Goal: Contribute content

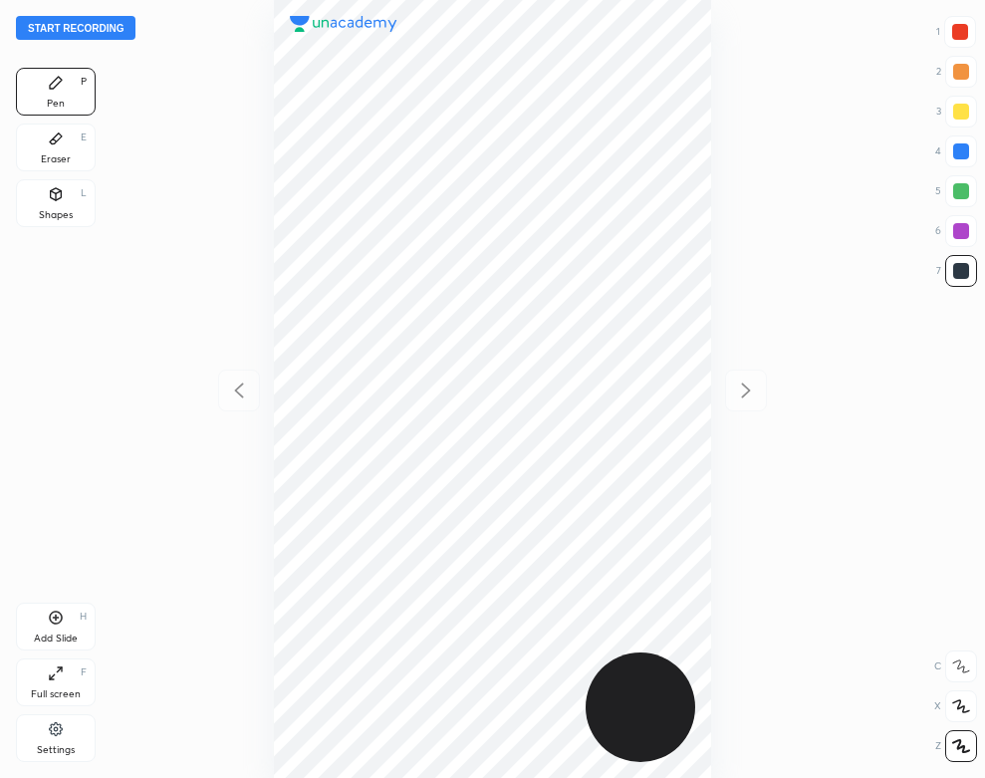
scroll to position [778, 666]
click at [52, 730] on icon at bounding box center [55, 728] width 13 height 13
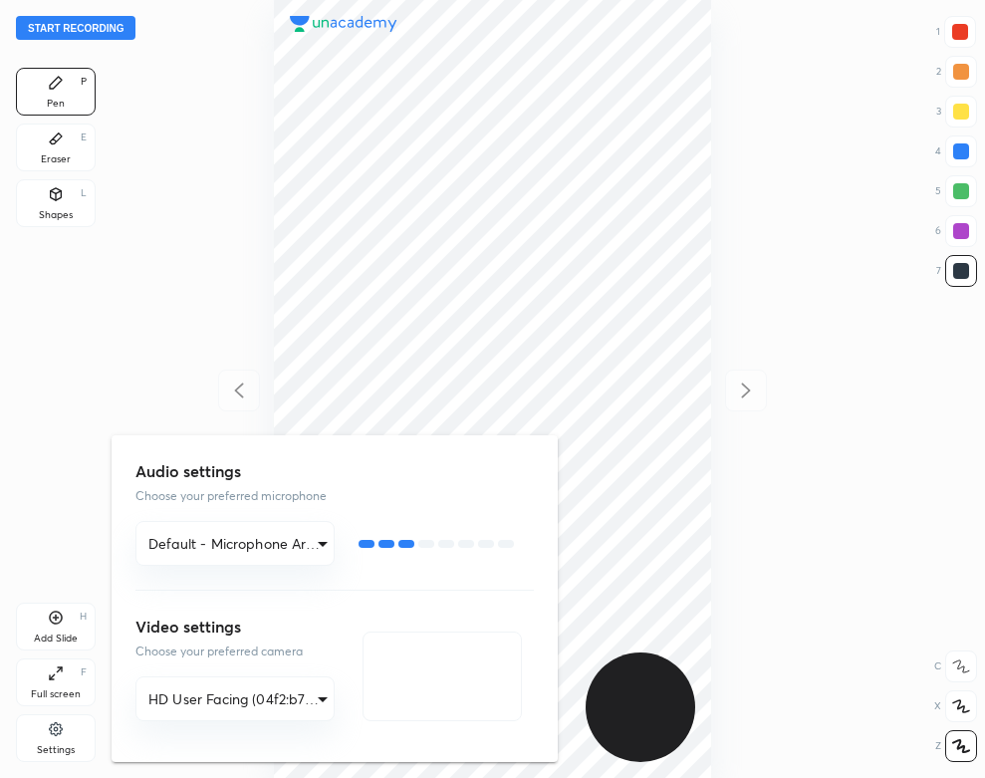
click at [258, 283] on div at bounding box center [492, 389] width 985 height 778
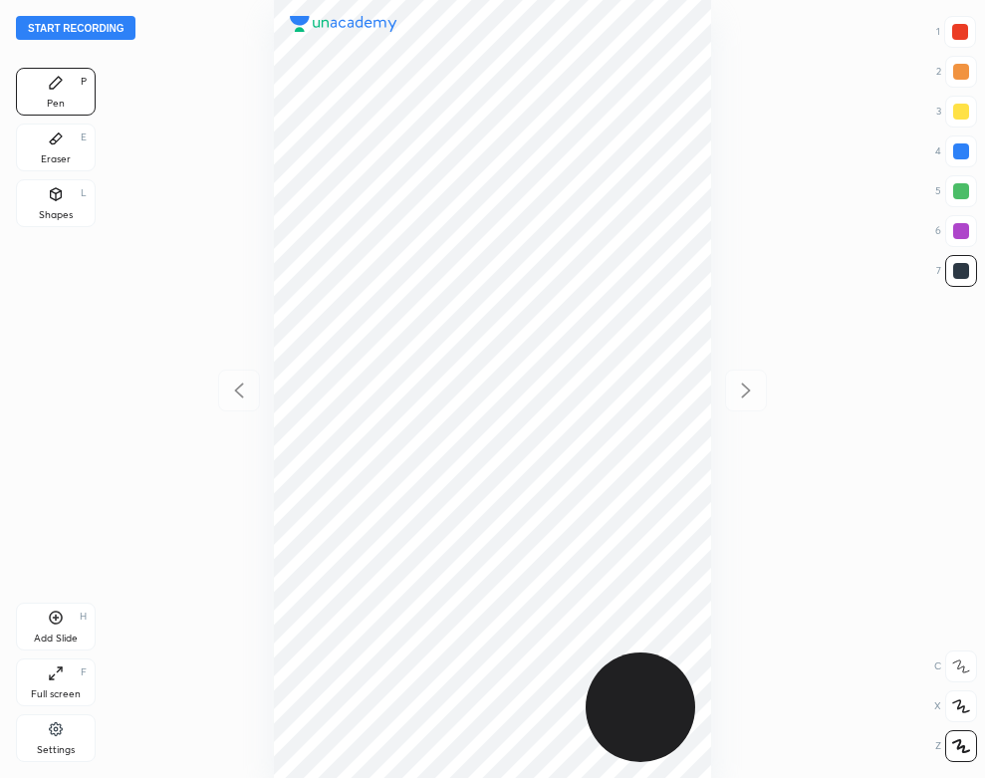
click at [115, 21] on button "Start recording" at bounding box center [75, 28] width 119 height 24
click at [39, 131] on div "Eraser E" at bounding box center [56, 147] width 80 height 48
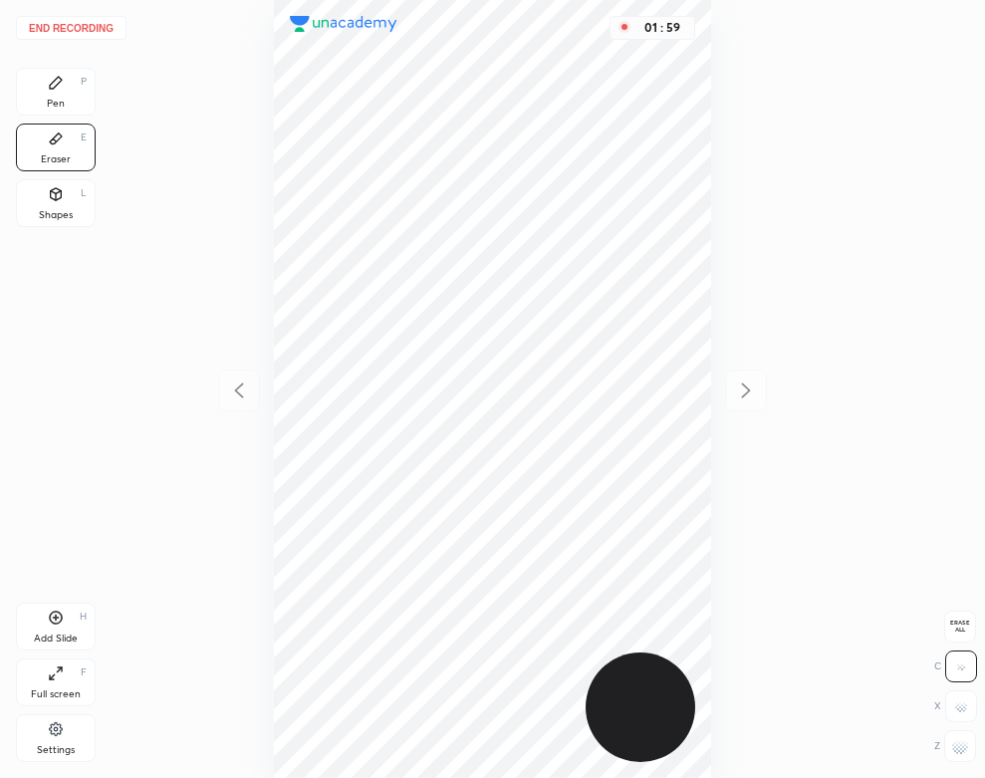
click at [77, 102] on div "Pen P" at bounding box center [56, 92] width 80 height 48
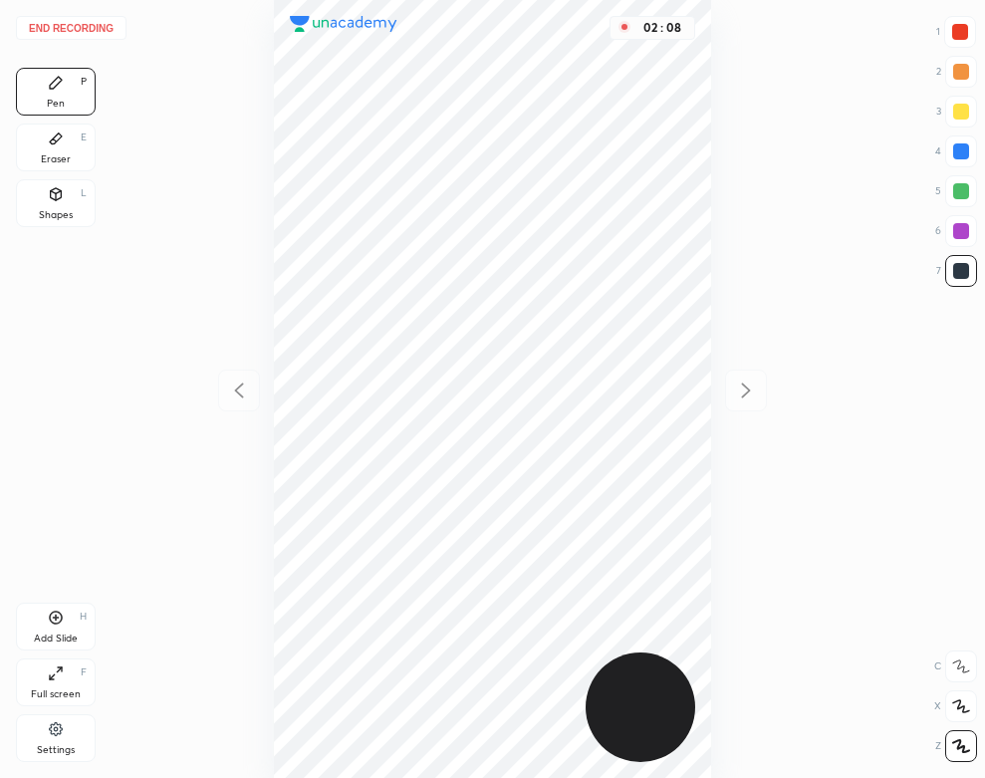
click at [59, 115] on div "Pen P" at bounding box center [56, 92] width 80 height 48
click at [72, 149] on div "Eraser E" at bounding box center [56, 147] width 80 height 48
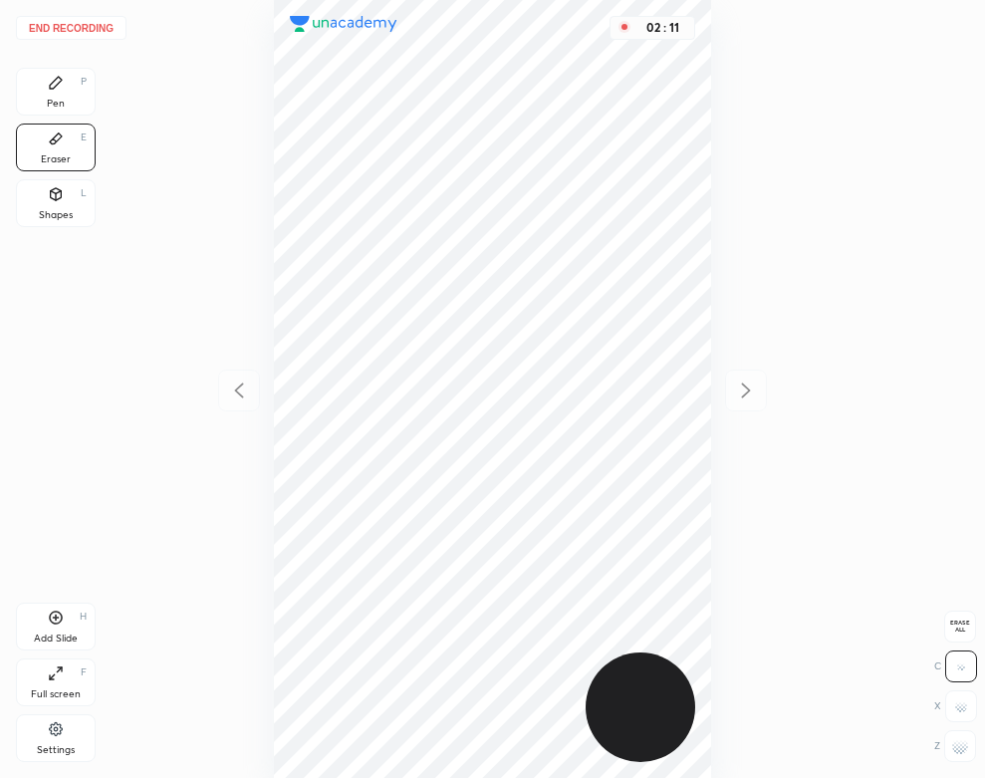
click at [66, 96] on div "Pen P" at bounding box center [56, 92] width 80 height 48
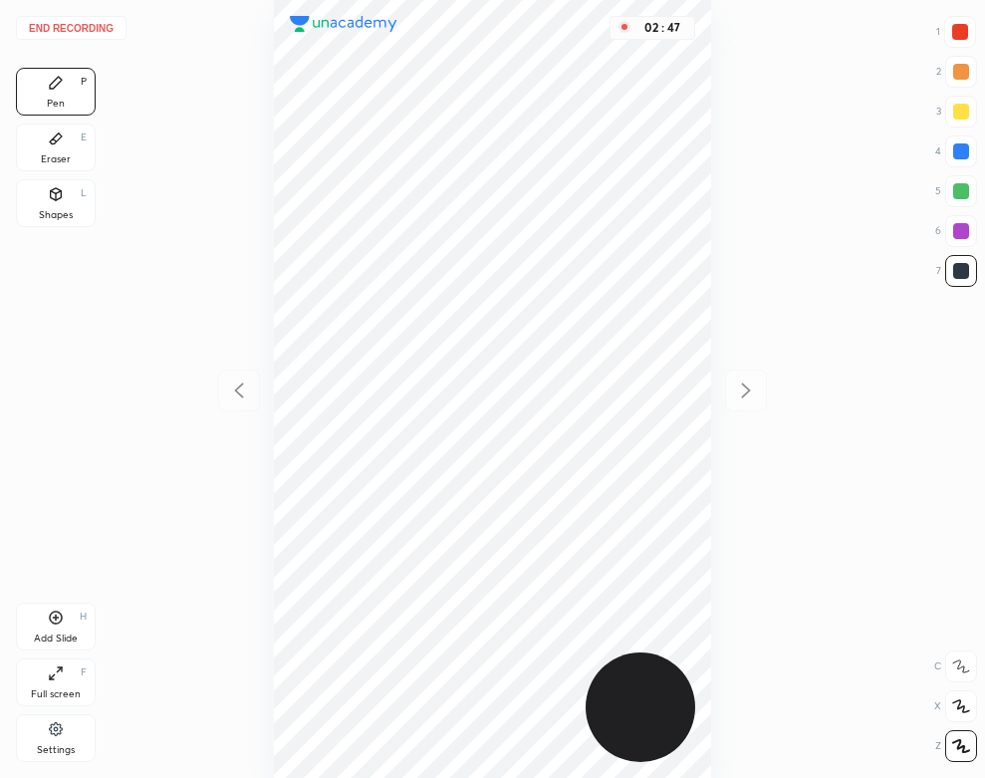
click at [70, 626] on div "Add Slide H" at bounding box center [56, 626] width 80 height 48
click at [106, 27] on button "End recording" at bounding box center [71, 28] width 111 height 24
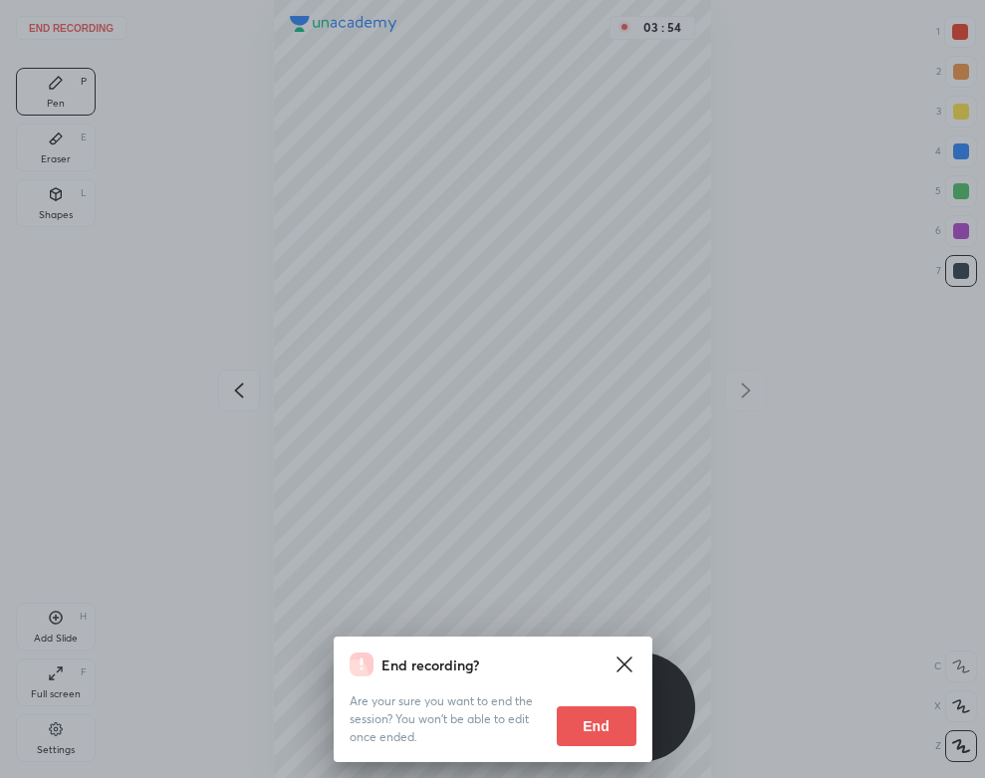
click at [603, 713] on button "End" at bounding box center [597, 726] width 80 height 40
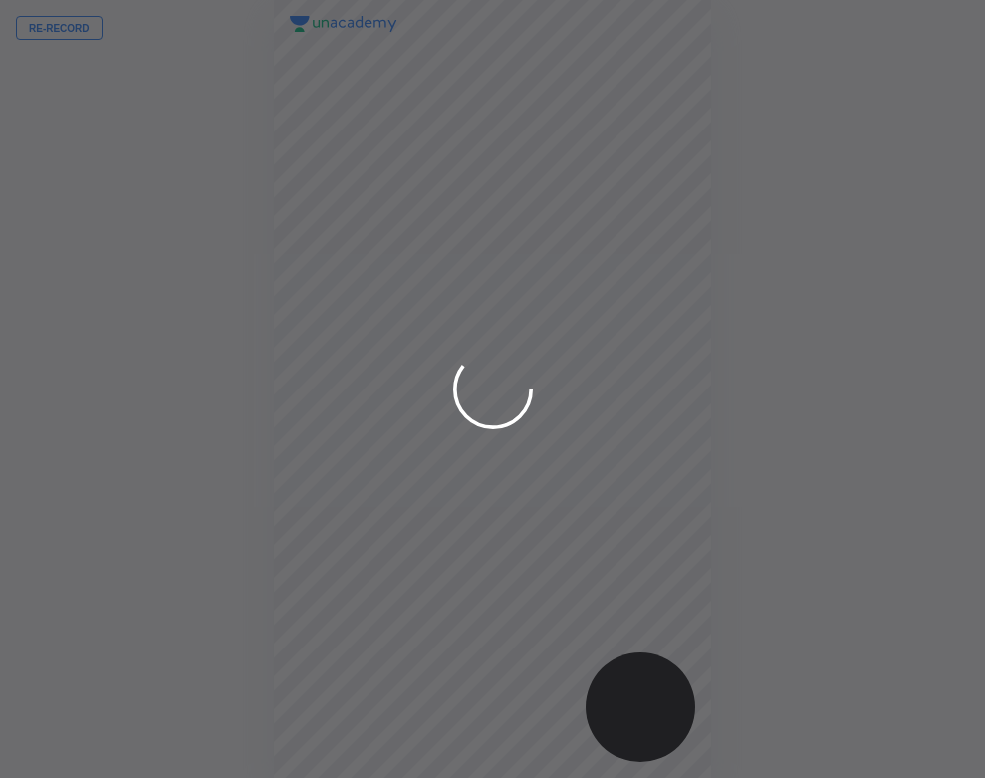
click at [473, 389] on circle at bounding box center [492, 389] width 91 height 91
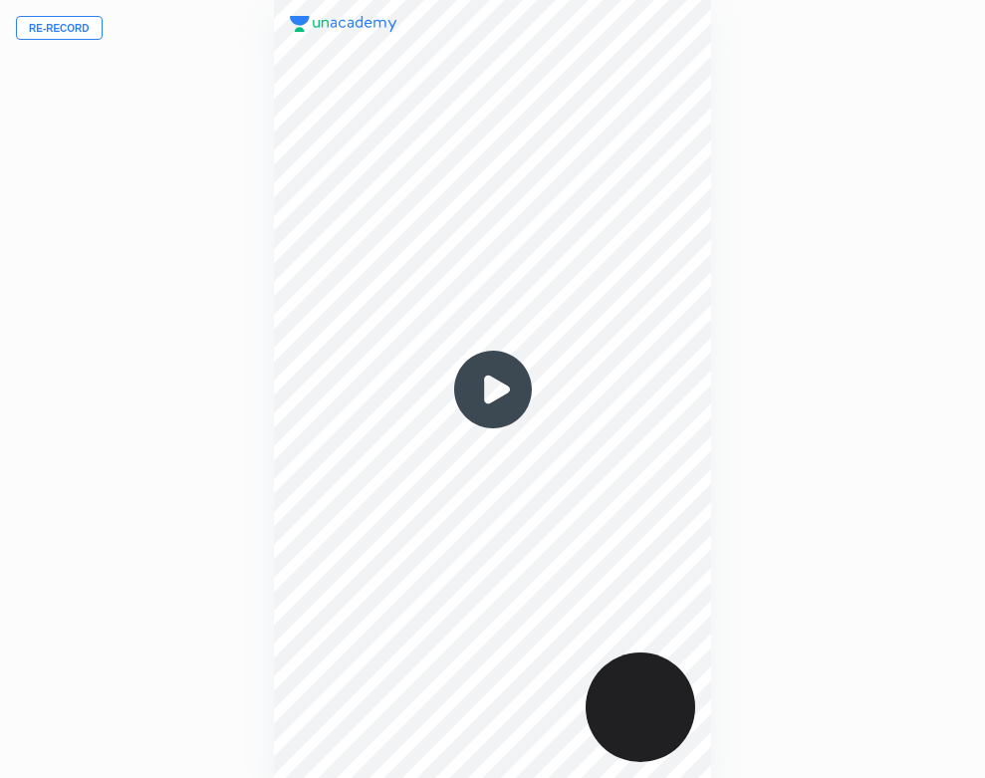
click at [485, 390] on img at bounding box center [493, 390] width 96 height 96
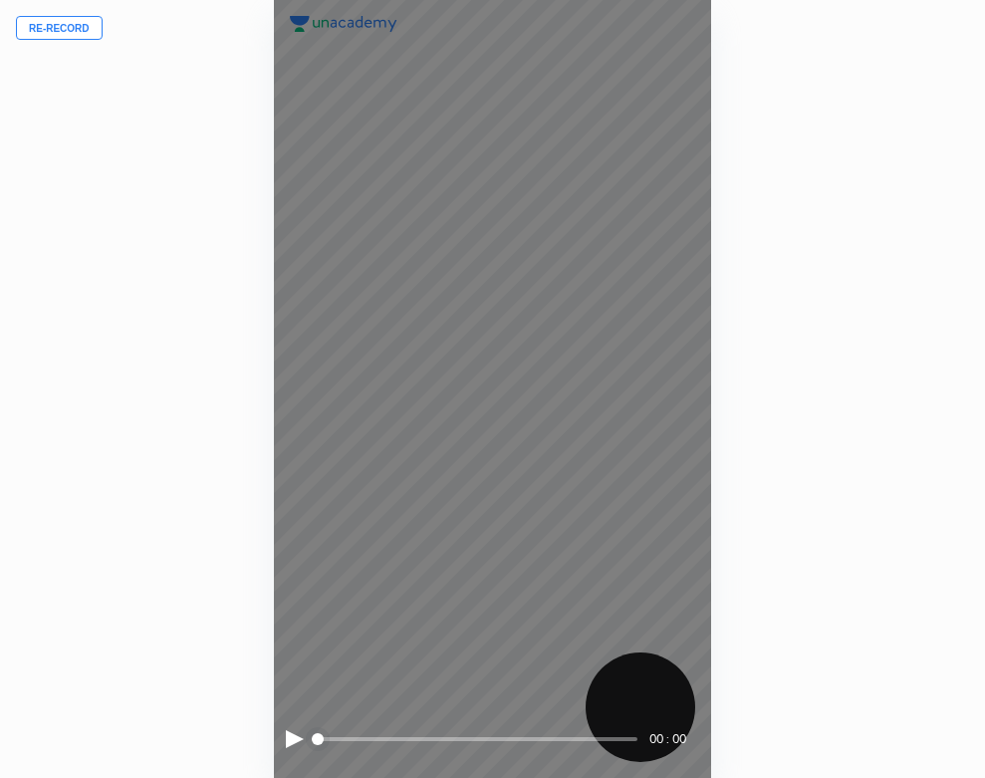
click at [291, 734] on div at bounding box center [295, 739] width 18 height 18
